Goal: Transaction & Acquisition: Obtain resource

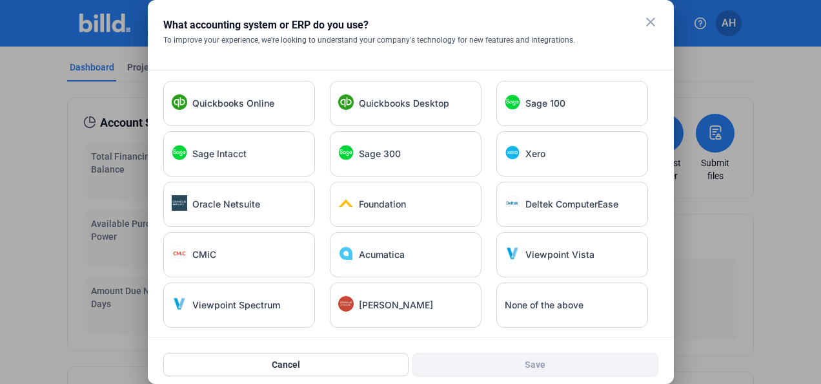
click at [655, 28] on mat-icon "close" at bounding box center [650, 21] width 15 height 15
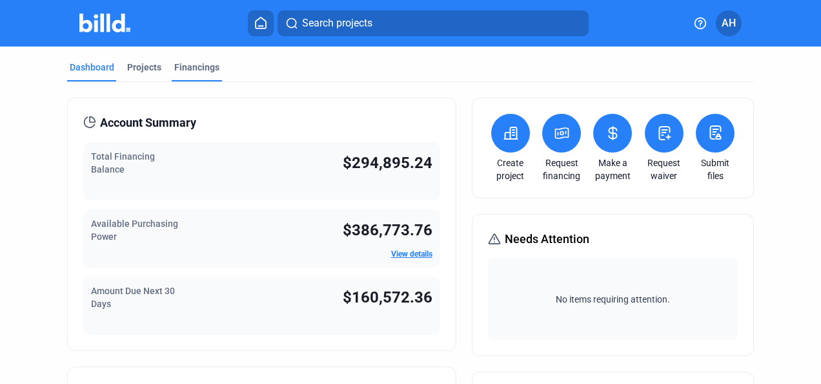
click at [198, 65] on div "Financings" at bounding box center [196, 67] width 45 height 13
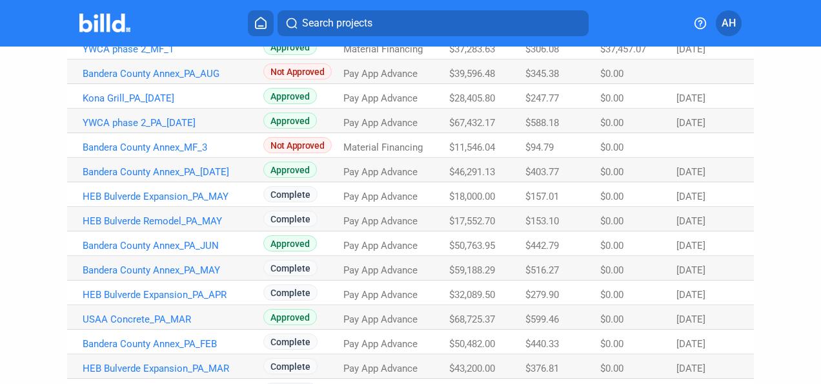
scroll to position [194, 0]
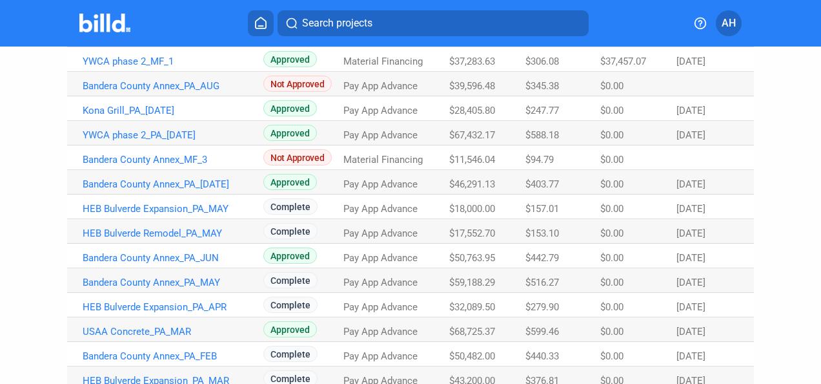
click at [438, 181] on div "Pay App Advance" at bounding box center [396, 184] width 106 height 12
